Goal: Transaction & Acquisition: Purchase product/service

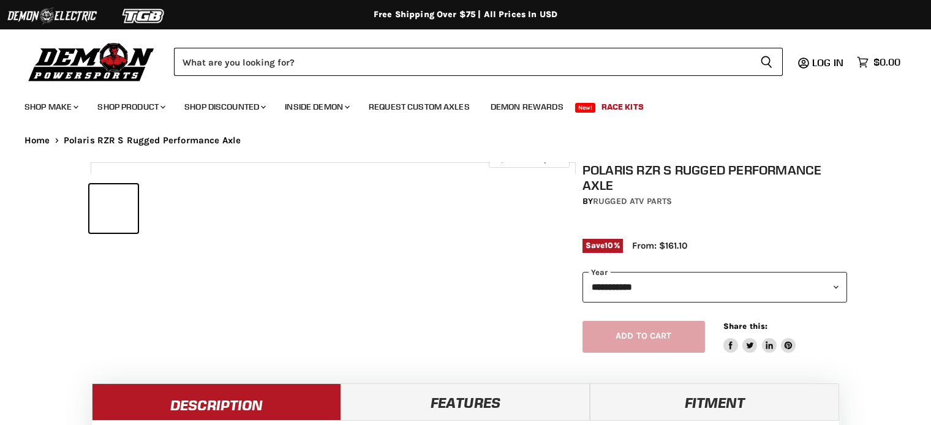
select select "******"
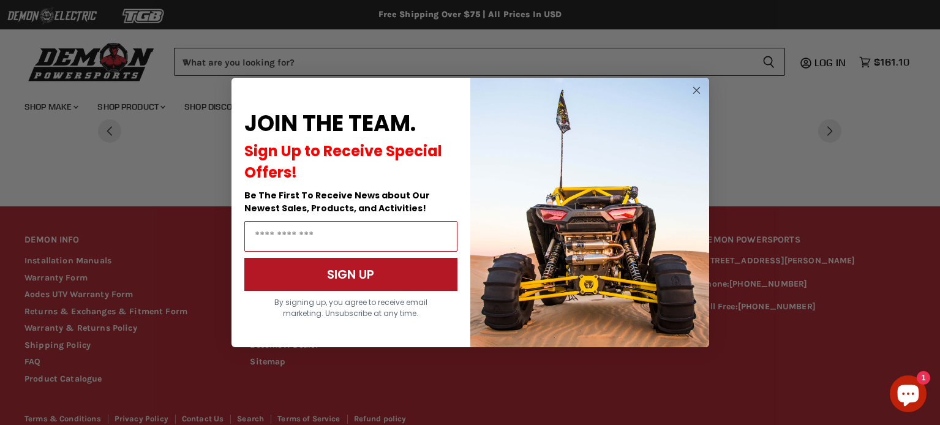
scroll to position [876, 0]
